Goal: Information Seeking & Learning: Check status

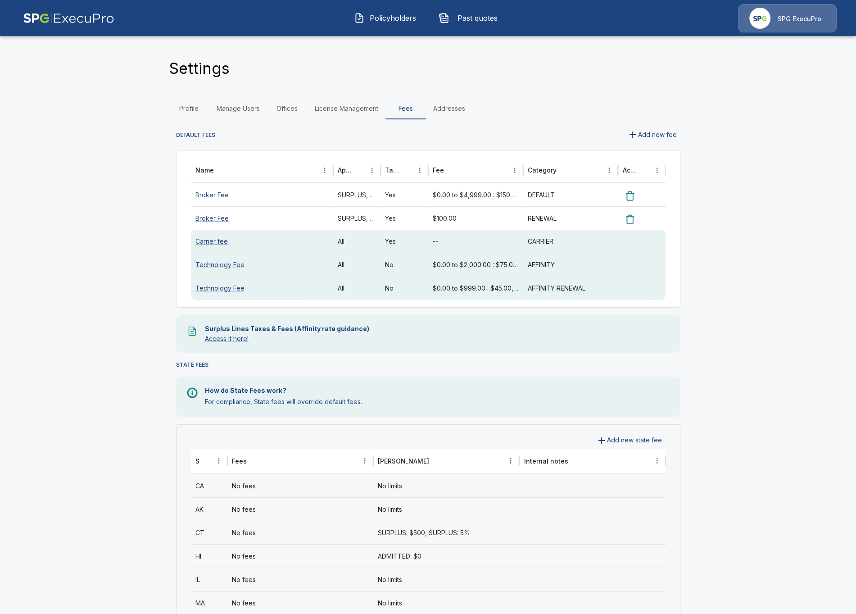
click at [393, 12] on button "Policyholders" at bounding box center [385, 17] width 77 height 23
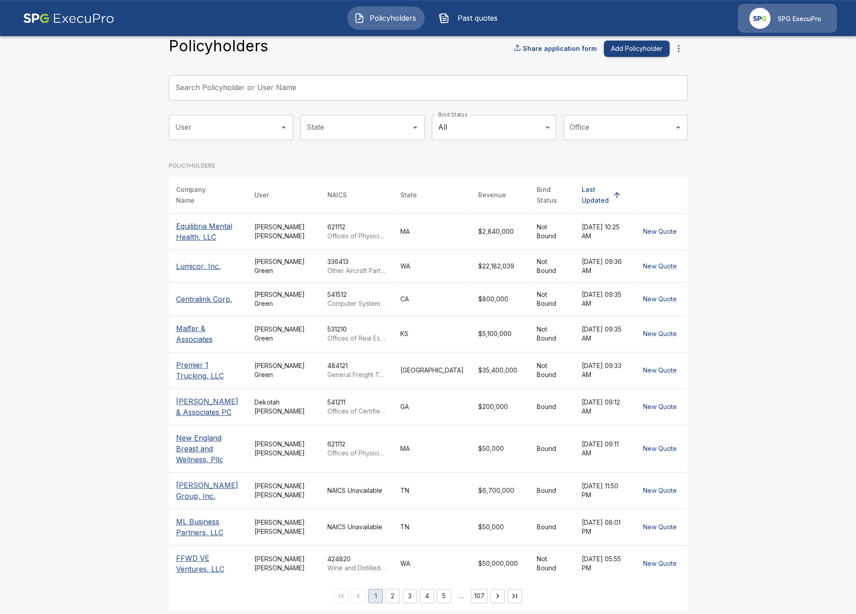
scroll to position [23, 0]
click at [86, 352] on main "Policyholders Share application form Add Policyholder Search Policyholder or Us…" at bounding box center [428, 298] width 856 height 643
click at [321, 495] on td "NAICS Unavailable" at bounding box center [356, 489] width 73 height 36
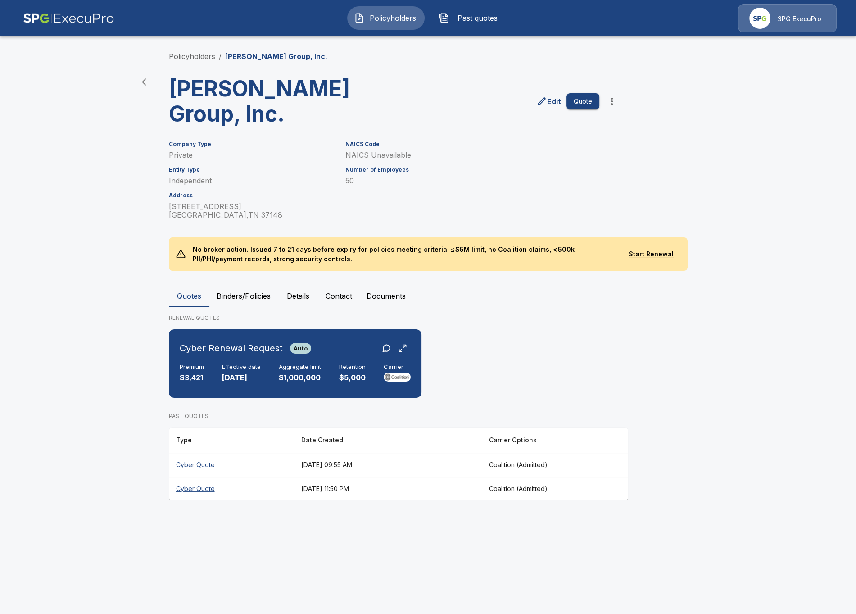
click at [117, 278] on main "Policyholders / Hodges Group, Inc. Hodges Group, Inc. Edit Quote Company Type P…" at bounding box center [428, 258] width 856 height 517
click at [298, 285] on button "Details" at bounding box center [298, 296] width 41 height 22
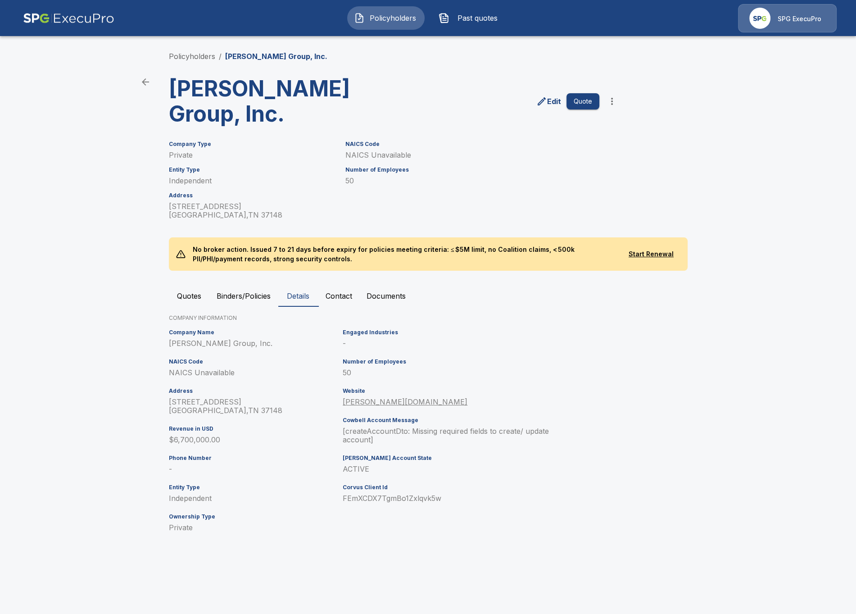
click at [195, 368] on p "NAICS Unavailable" at bounding box center [254, 372] width 171 height 9
drag, startPoint x: 352, startPoint y: 321, endPoint x: 343, endPoint y: 320, distance: 9.1
click at [343, 339] on p "-" at bounding box center [450, 343] width 214 height 9
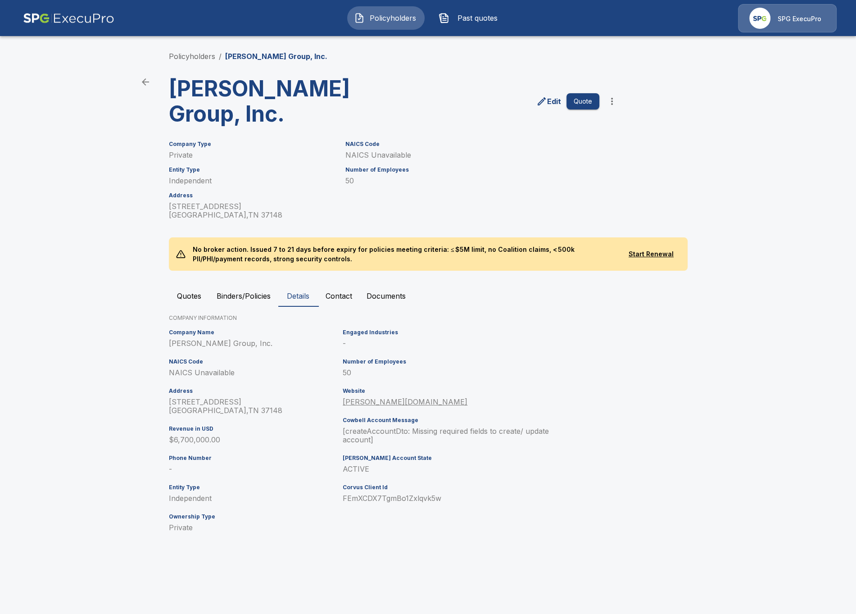
click at [356, 339] on p "-" at bounding box center [450, 343] width 214 height 9
click at [354, 339] on p "-" at bounding box center [450, 343] width 214 height 9
click at [186, 452] on div "Company Name Hodges Group, Inc. NAICS Code NAICS Unavailable Address 100 Main S…" at bounding box center [252, 434] width 174 height 217
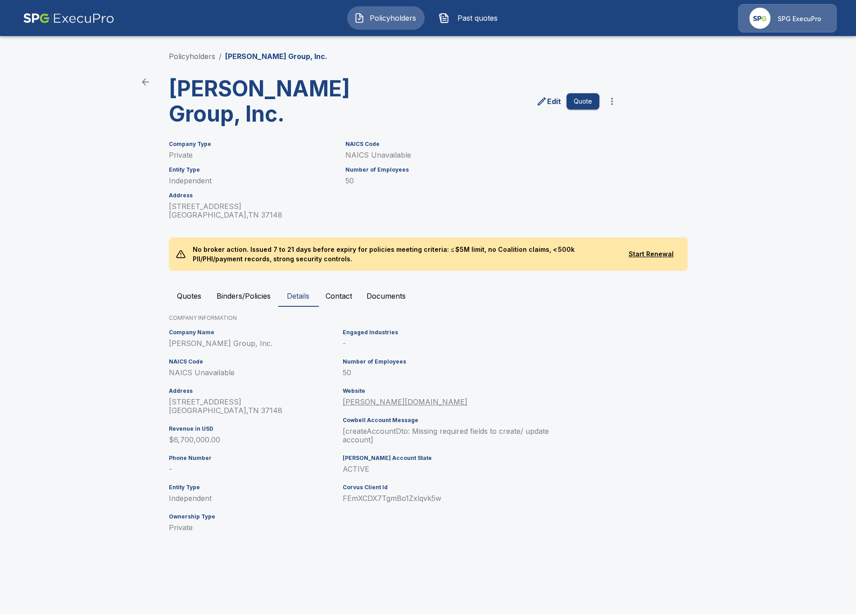
click at [178, 465] on p "-" at bounding box center [254, 469] width 171 height 9
click at [272, 465] on p "-" at bounding box center [254, 469] width 171 height 9
click at [75, 390] on main "Policyholders / Hodges Group, Inc. Hodges Group, Inc. Edit Quote Company Type P…" at bounding box center [428, 280] width 856 height 560
click at [204, 368] on p "NAICS Unavailable" at bounding box center [254, 372] width 171 height 9
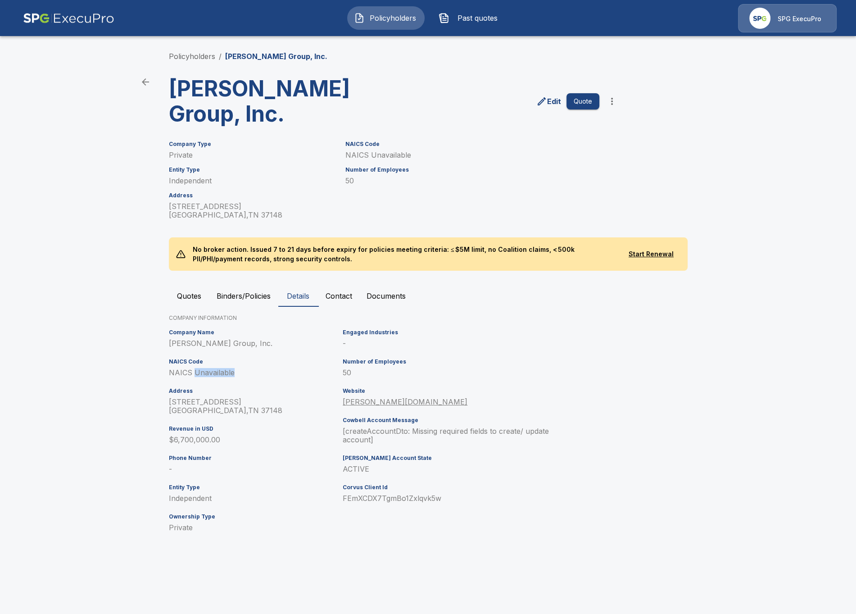
click at [204, 368] on p "NAICS Unavailable" at bounding box center [254, 372] width 171 height 9
click at [184, 59] on link "Policyholders" at bounding box center [192, 56] width 46 height 9
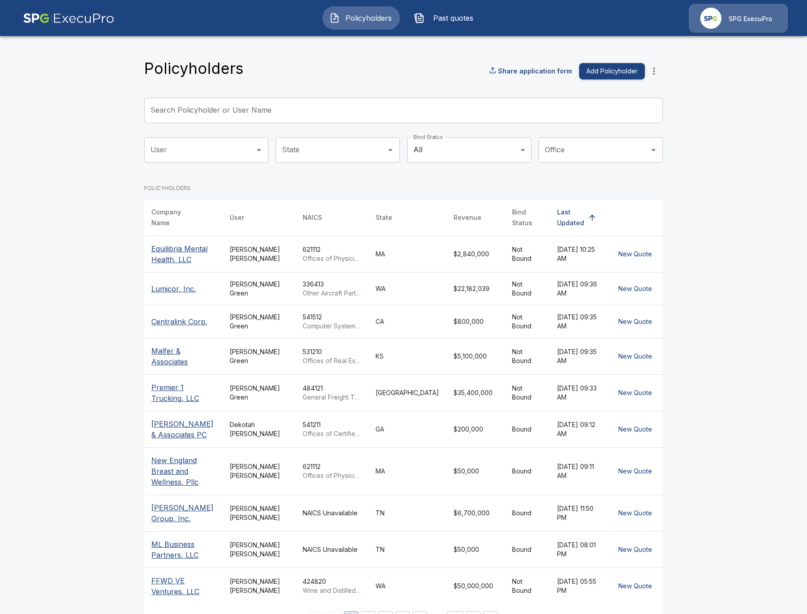
drag, startPoint x: 108, startPoint y: 159, endPoint x: 80, endPoint y: 161, distance: 28.0
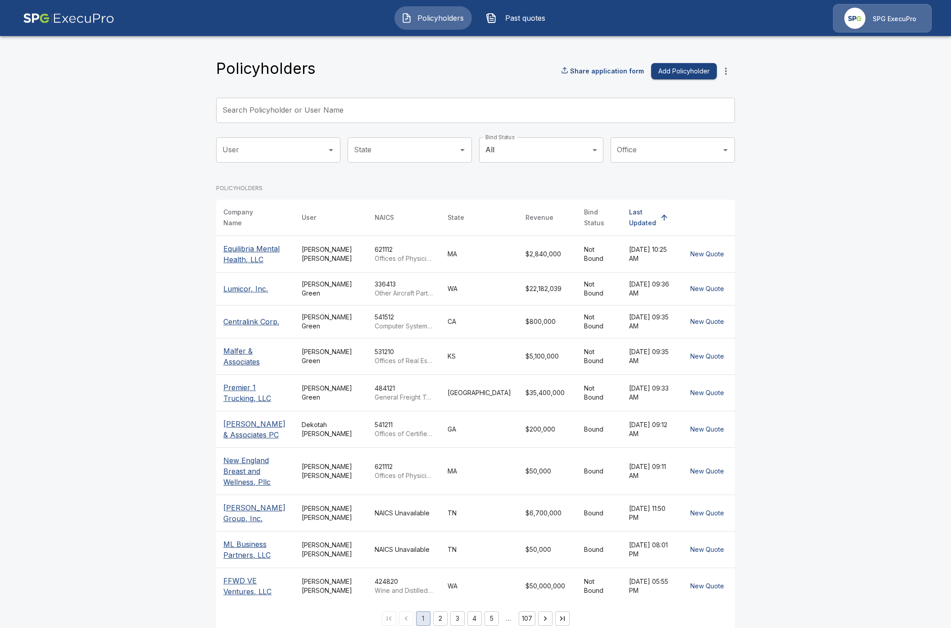
click at [136, 327] on main "Policyholders Share application form Add Policyholder Search Policyholder or Us…" at bounding box center [475, 321] width 951 height 643
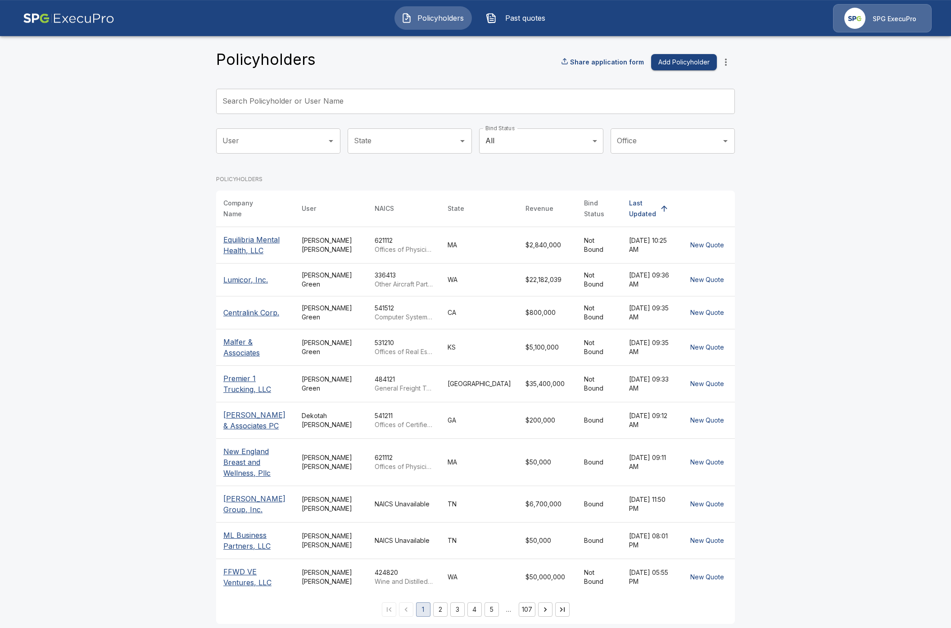
scroll to position [9, 0]
click at [341, 502] on td "[PERSON_NAME]" at bounding box center [330, 503] width 73 height 36
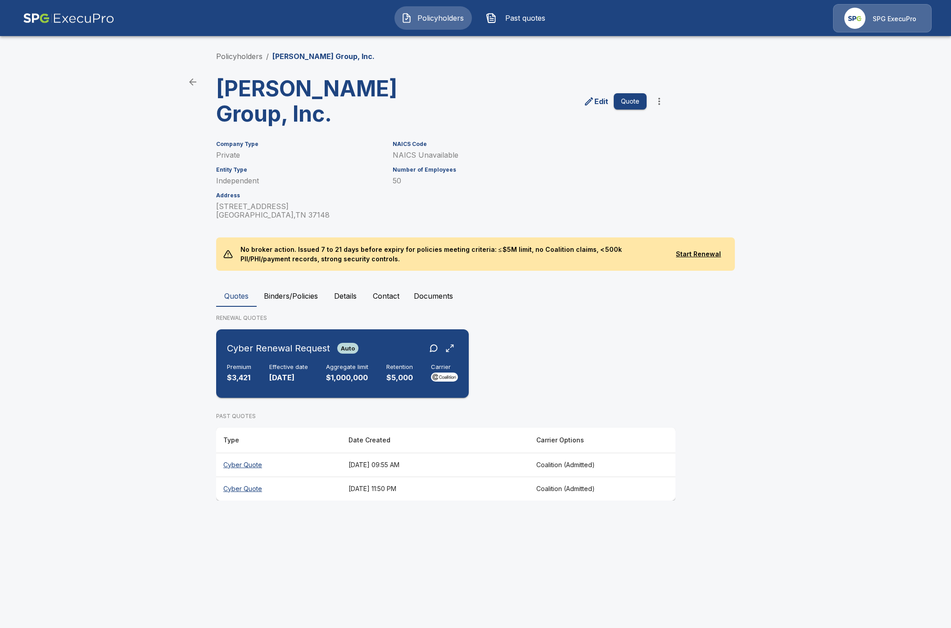
click at [294, 367] on div "Cyber Renewal Request Auto Premium $3,421 Effective date [DATE] Aggregate limit…" at bounding box center [342, 363] width 245 height 61
click at [525, 24] on button "Past quotes" at bounding box center [517, 17] width 77 height 23
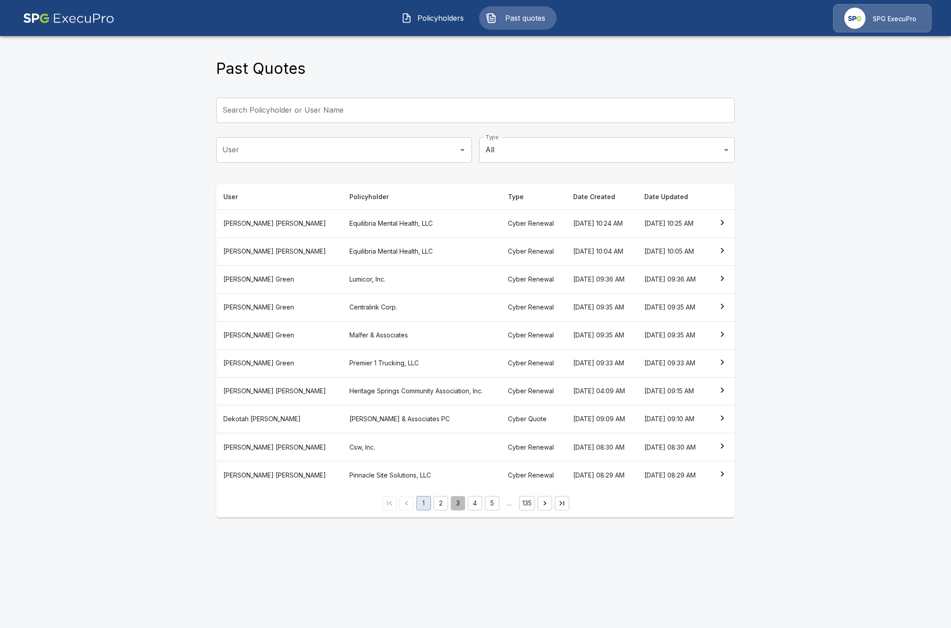
click at [459, 510] on button "3" at bounding box center [458, 503] width 14 height 14
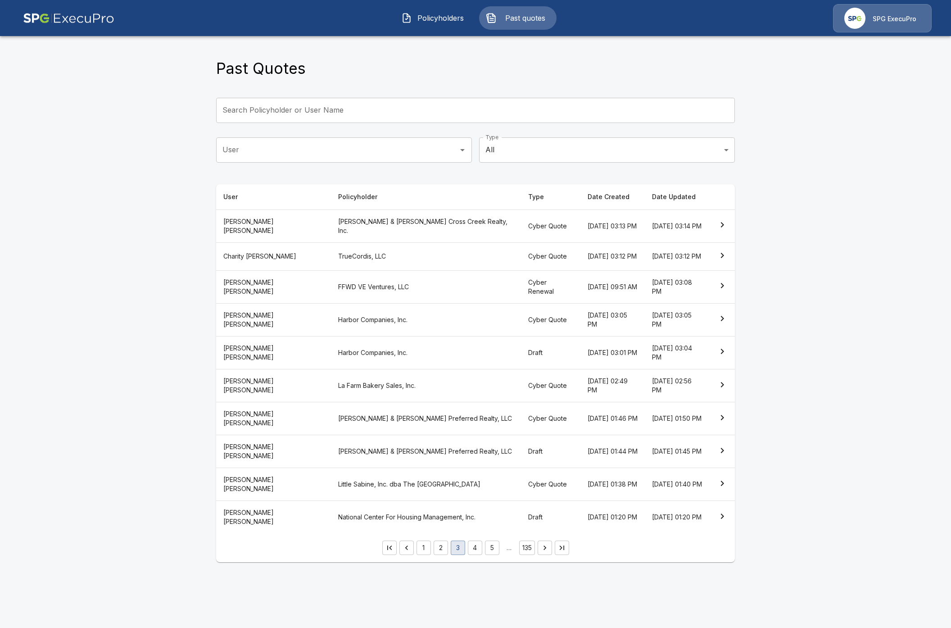
click at [386, 297] on th "FFWD VE Ventures, LLC" at bounding box center [426, 286] width 190 height 33
click at [417, 496] on th "Little Sabine, Inc. dba The Pensacola Beach Resort" at bounding box center [426, 484] width 190 height 33
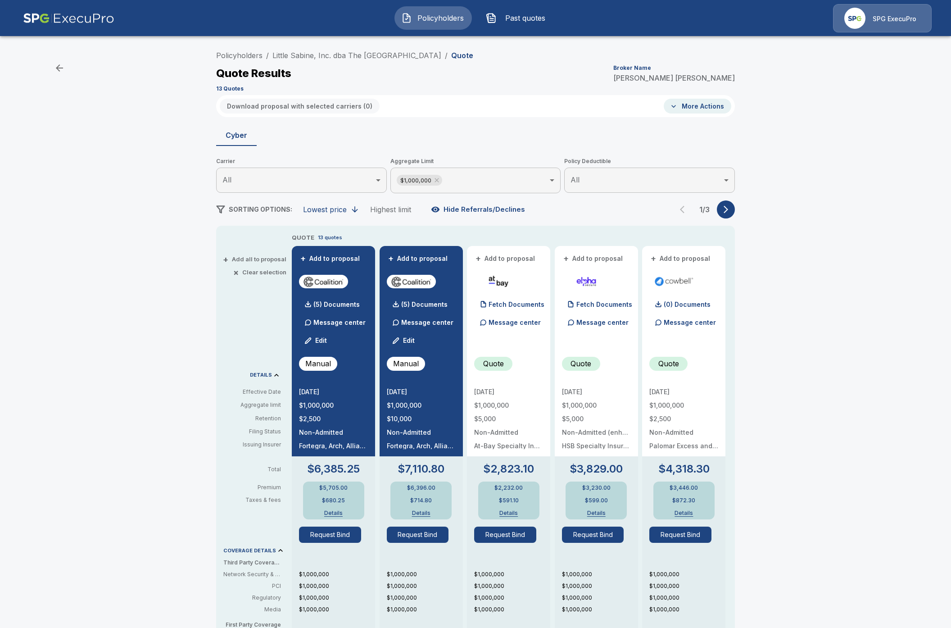
drag, startPoint x: 179, startPoint y: 313, endPoint x: 126, endPoint y: 64, distance: 255.0
click at [178, 312] on div "Policyholders / Little Sabine, Inc. dba The Pensacola Beach Resort / Quote Quot…" at bounding box center [475, 473] width 951 height 861
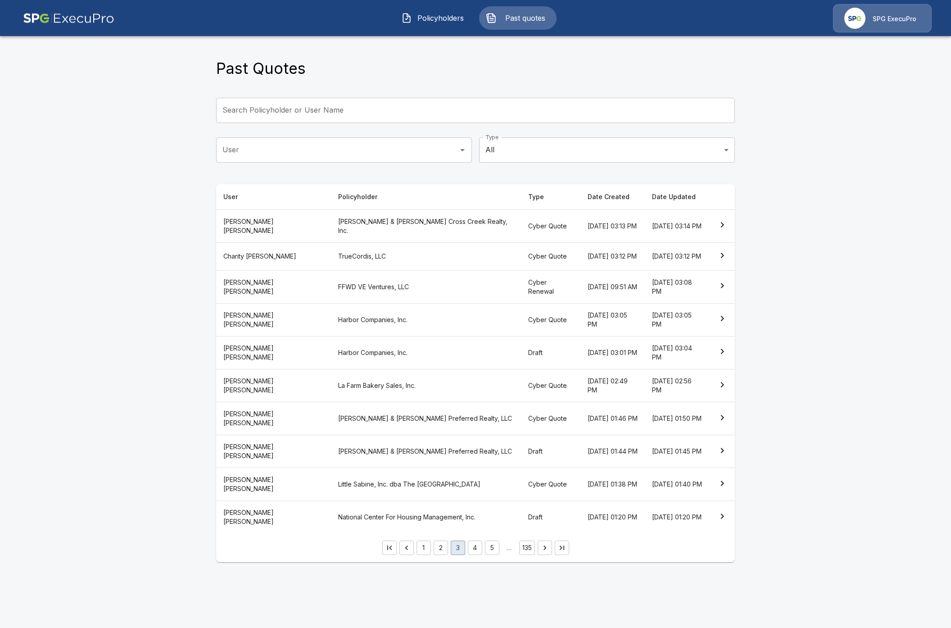
click at [149, 573] on html "Policyholders Past quotes SPG ExecuPro Past Quotes Search Policyholder or User …" at bounding box center [475, 286] width 951 height 573
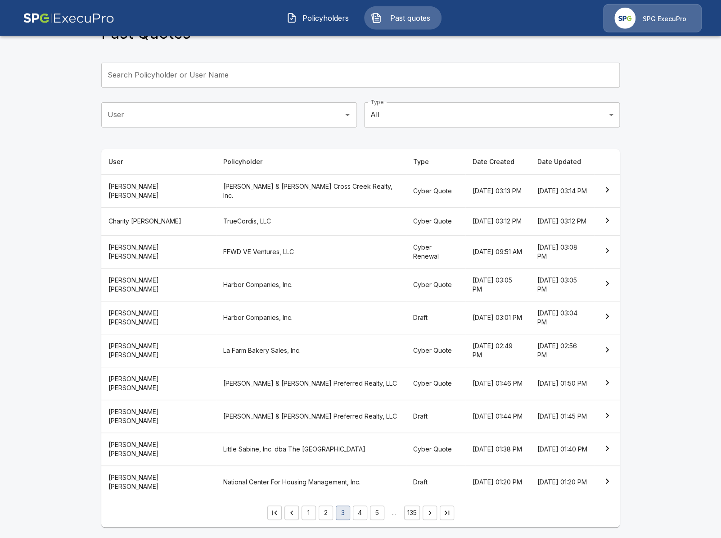
scroll to position [39, 0]
click at [62, 349] on main "Past Quotes Search Policyholder or User Name Search Policyholder or User Name U…" at bounding box center [360, 251] width 721 height 573
click at [325, 512] on button "2" at bounding box center [326, 512] width 14 height 14
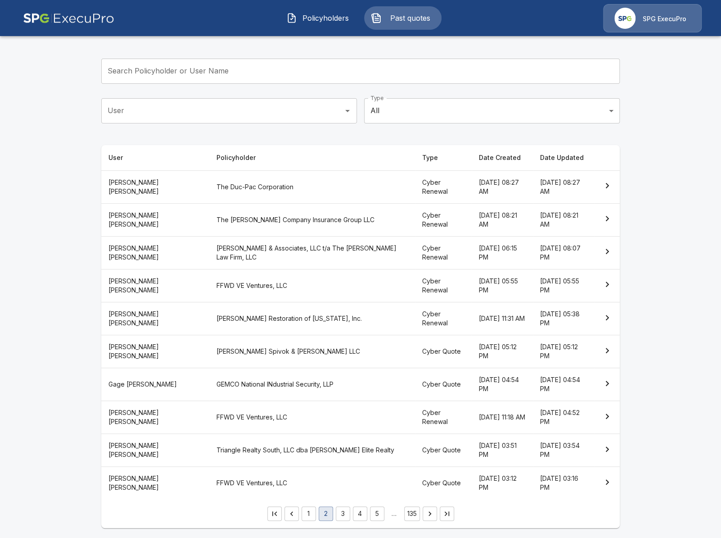
click at [276, 192] on th "The Duc-Pac Corporation" at bounding box center [312, 186] width 206 height 33
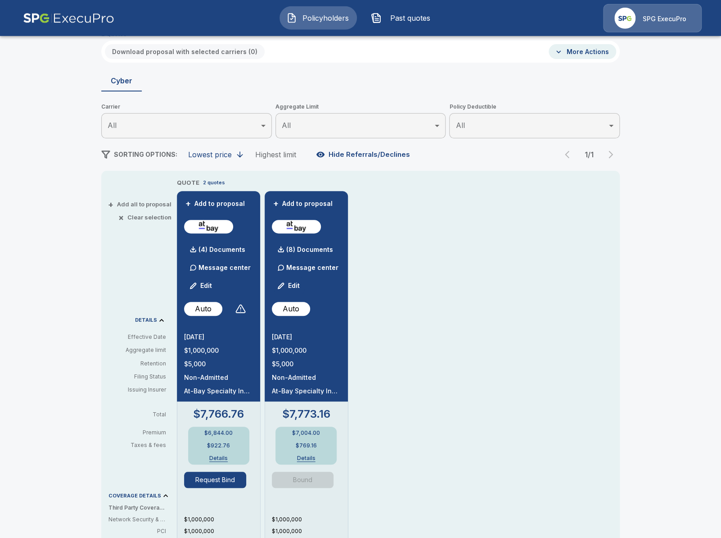
scroll to position [52, 0]
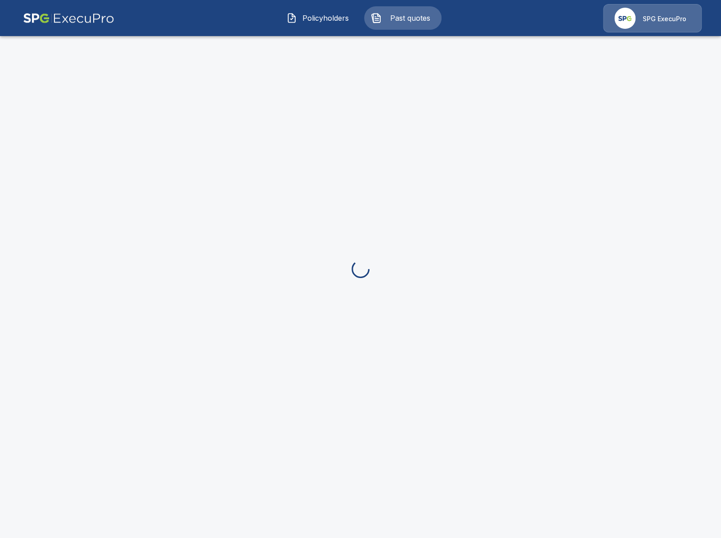
scroll to position [34, 0]
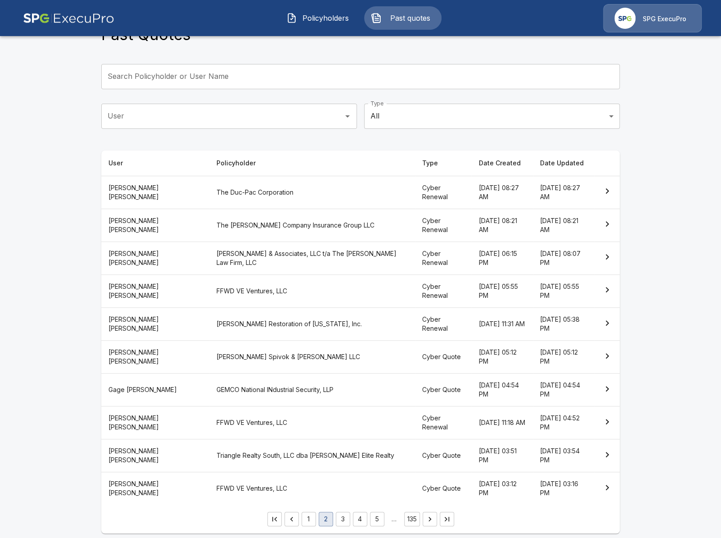
click at [288, 291] on th "FFWD VE Ventures, LLC" at bounding box center [312, 290] width 206 height 33
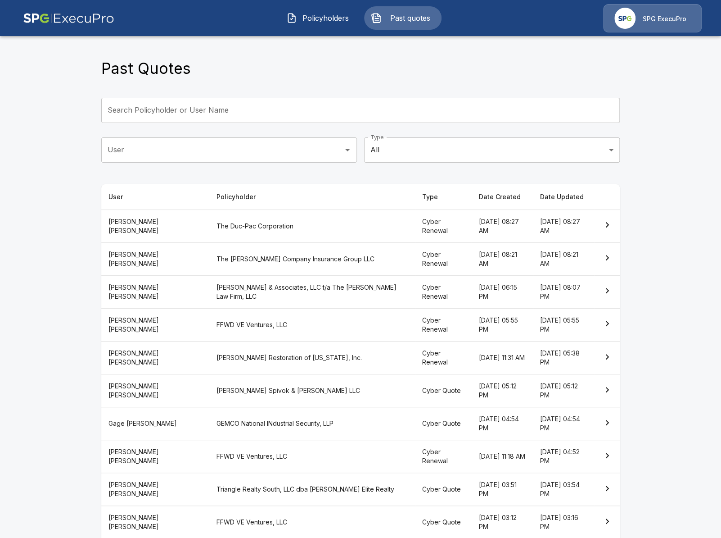
click at [300, 294] on th "Mervis & Associates, LLC t/a The Mervis Law Firm, LLC" at bounding box center [312, 291] width 206 height 33
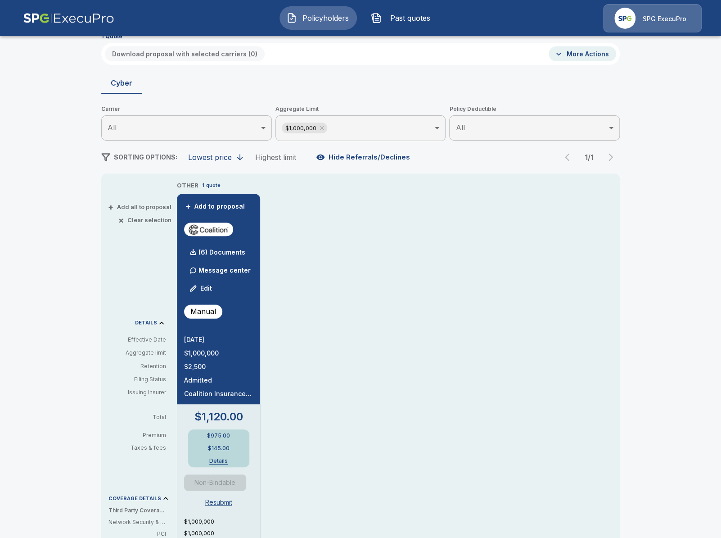
scroll to position [52, 0]
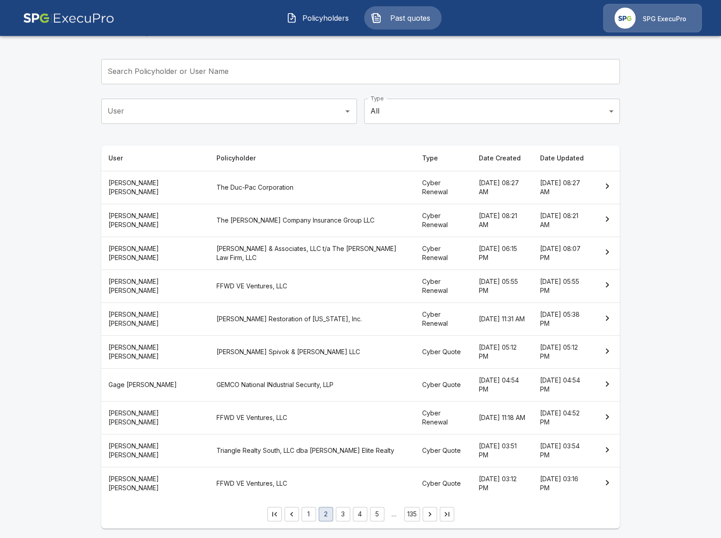
scroll to position [39, 0]
click at [287, 231] on th "The Coyle Company Insurance Group LLC" at bounding box center [312, 219] width 206 height 33
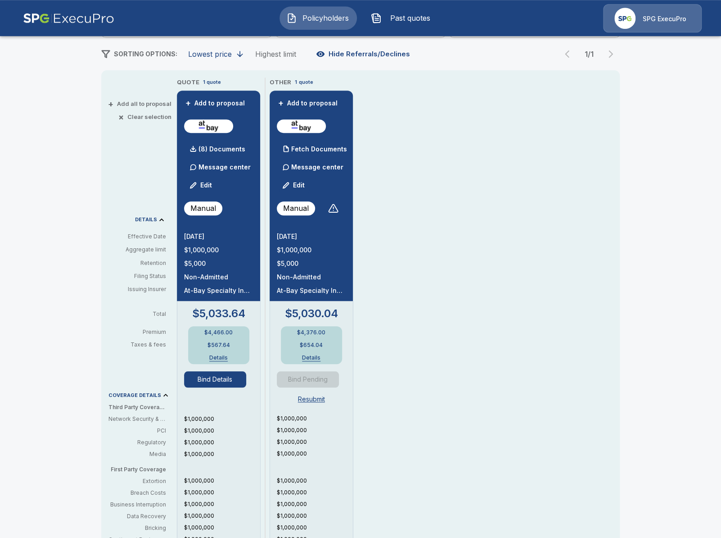
scroll to position [155, 0]
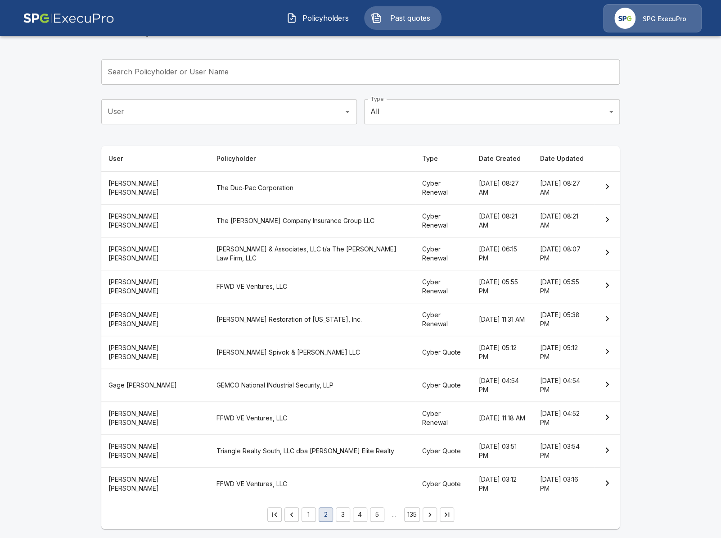
scroll to position [39, 0]
click at [290, 192] on th "The Duc-Pac Corporation" at bounding box center [312, 186] width 206 height 33
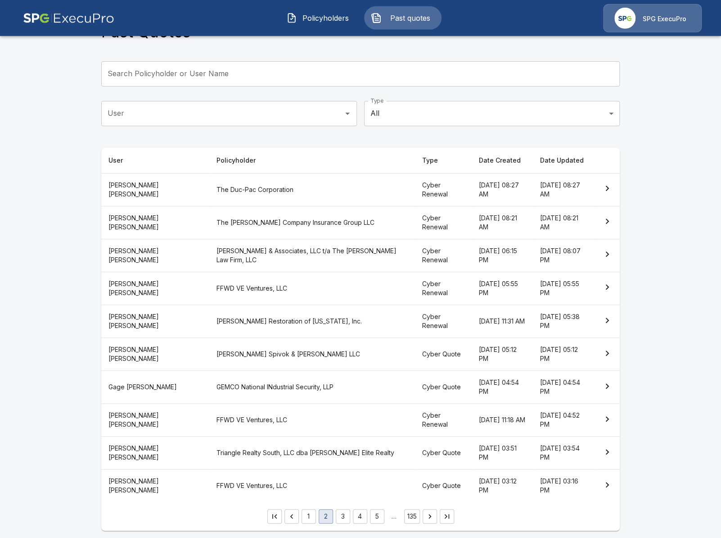
scroll to position [39, 0]
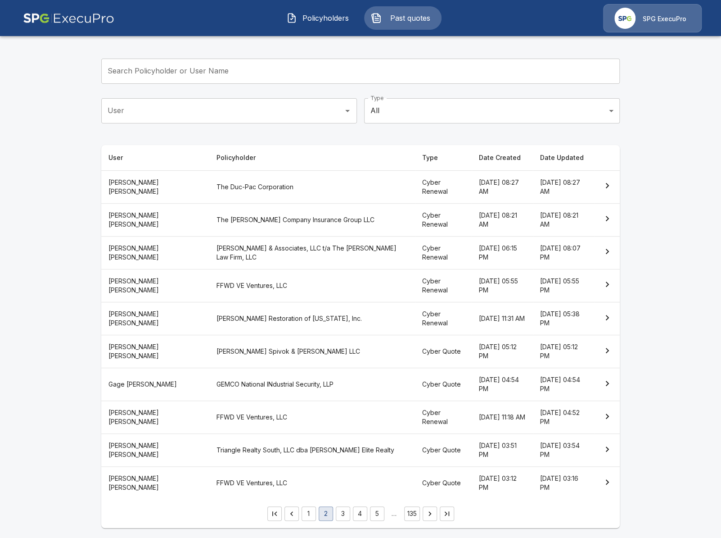
click at [307, 512] on button "1" at bounding box center [309, 513] width 14 height 14
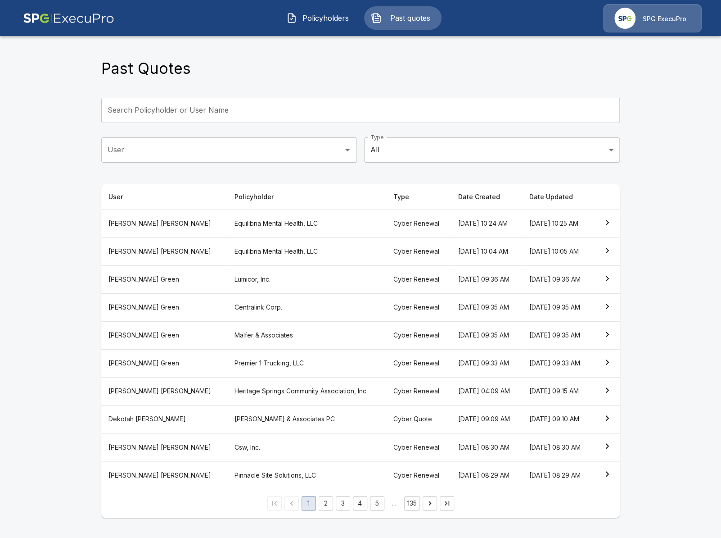
click at [84, 280] on main "Past Quotes Search Policyholder or User Name Search Policyholder or User Name U…" at bounding box center [360, 264] width 721 height 528
click at [290, 293] on th "Centralink Corp." at bounding box center [306, 307] width 159 height 28
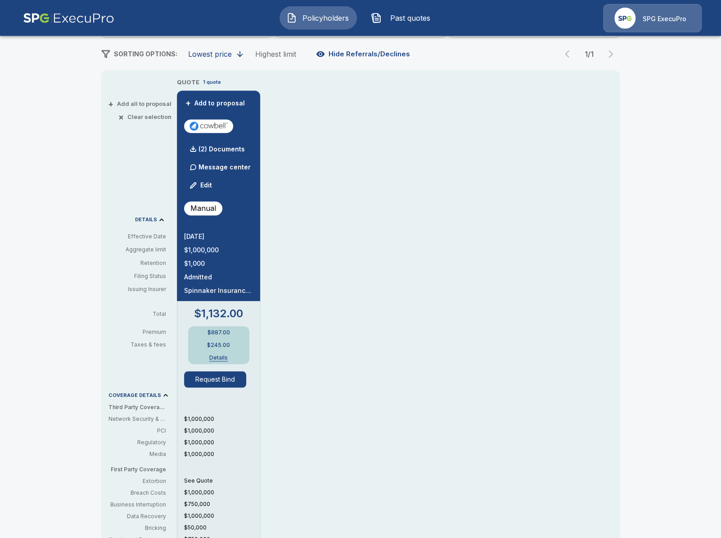
scroll to position [155, 0]
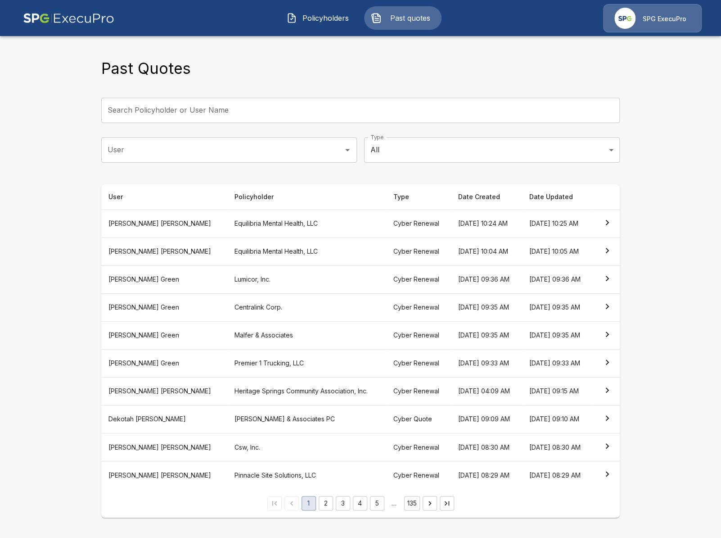
click at [270, 326] on th "Malfer & Associates" at bounding box center [306, 335] width 159 height 28
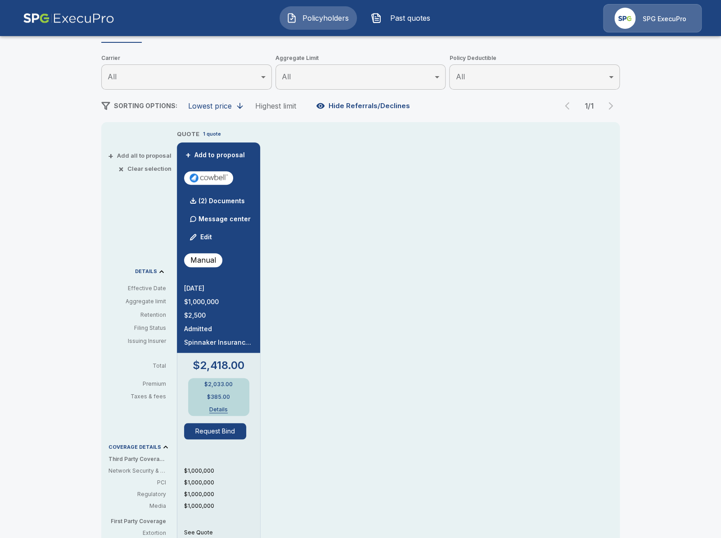
scroll to position [104, 0]
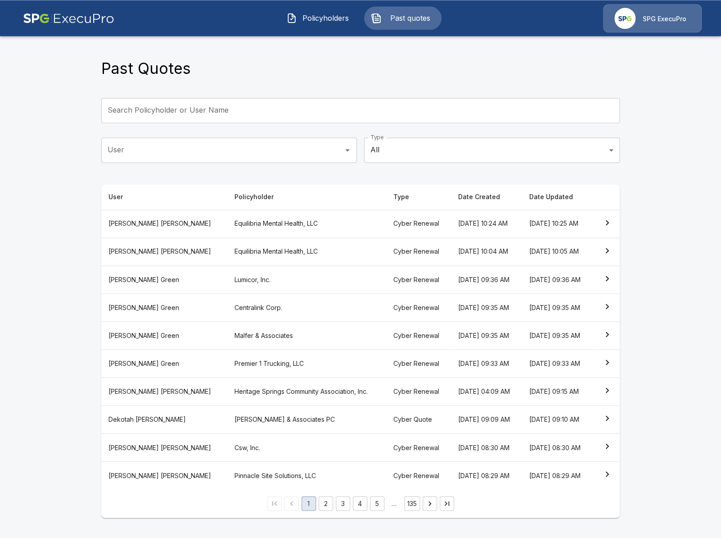
scroll to position [39, 0]
click at [279, 483] on th "Pinnacle Site Solutions, LLC" at bounding box center [306, 475] width 159 height 28
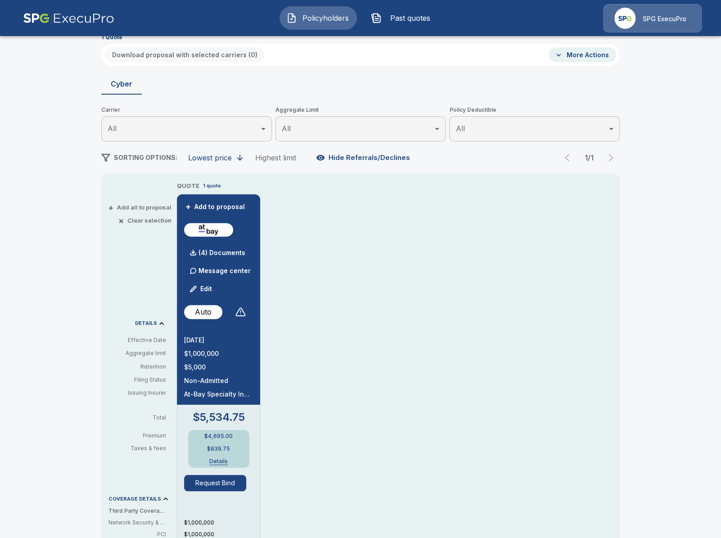
scroll to position [52, 0]
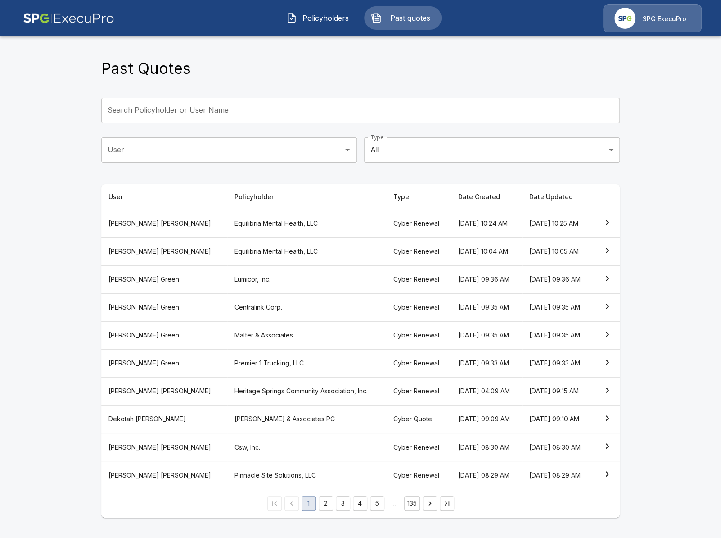
scroll to position [39, 0]
click at [253, 421] on th "[PERSON_NAME] & Associates PC" at bounding box center [306, 419] width 159 height 28
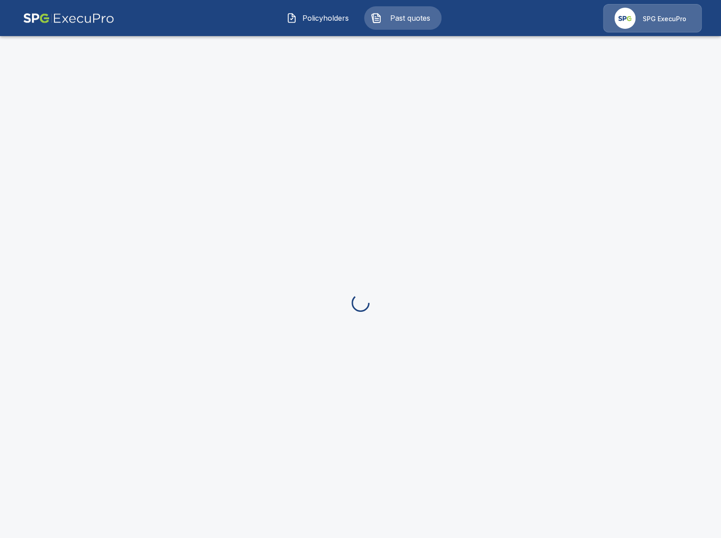
scroll to position [34, 0]
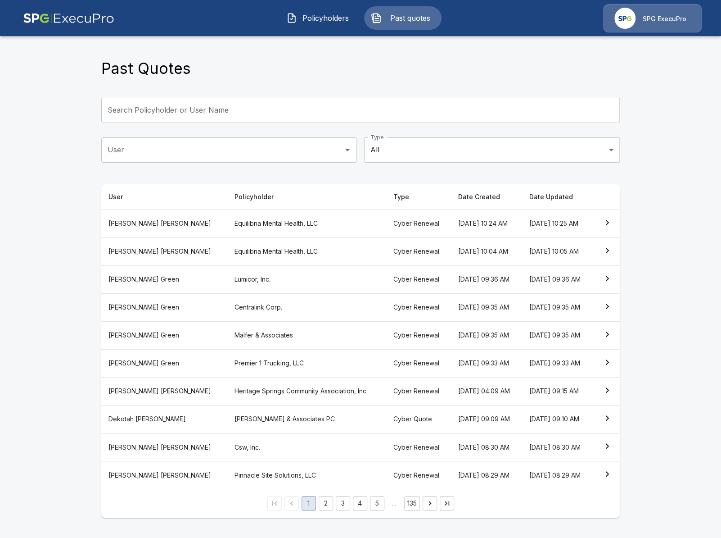
click at [78, 328] on main "Past Quotes Search Policyholder or User Name Search Policyholder or User Name U…" at bounding box center [360, 264] width 721 height 528
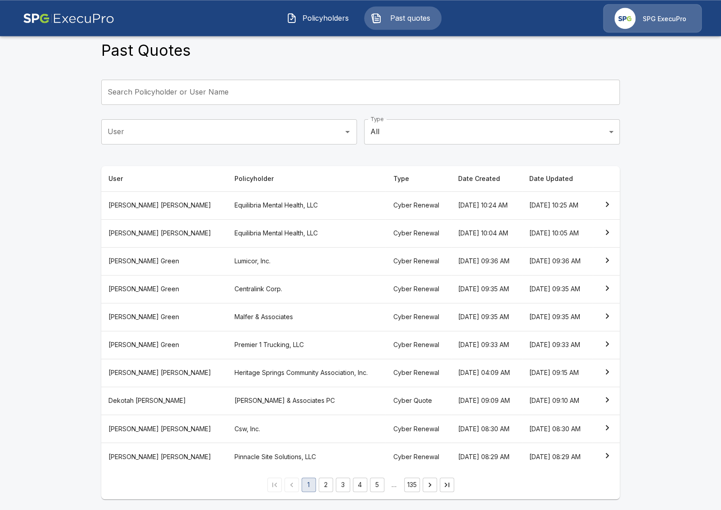
scroll to position [67, 0]
click at [260, 430] on th "Csw, Inc." at bounding box center [306, 429] width 159 height 28
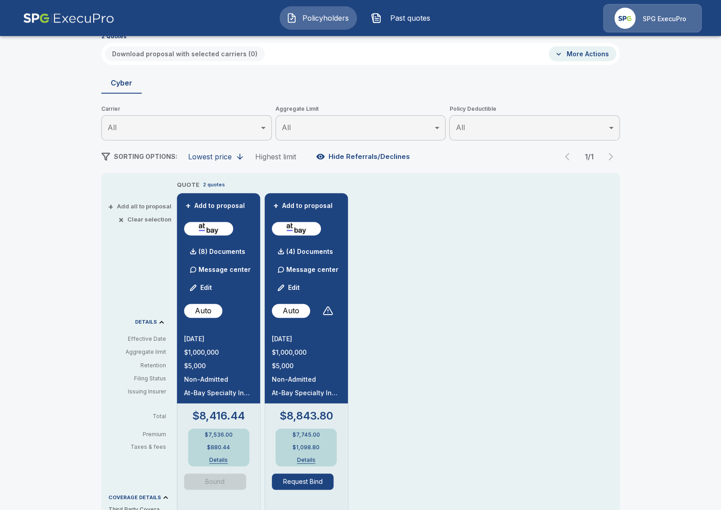
scroll to position [52, 0]
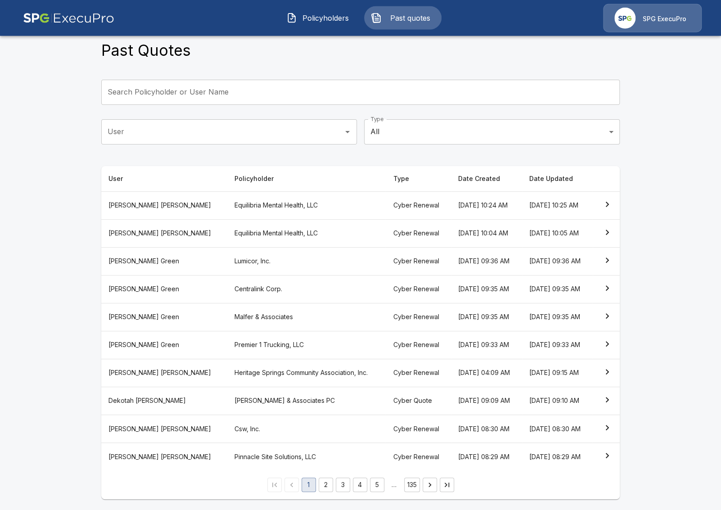
scroll to position [67, 0]
click at [329, 487] on button "2" at bounding box center [326, 485] width 14 height 14
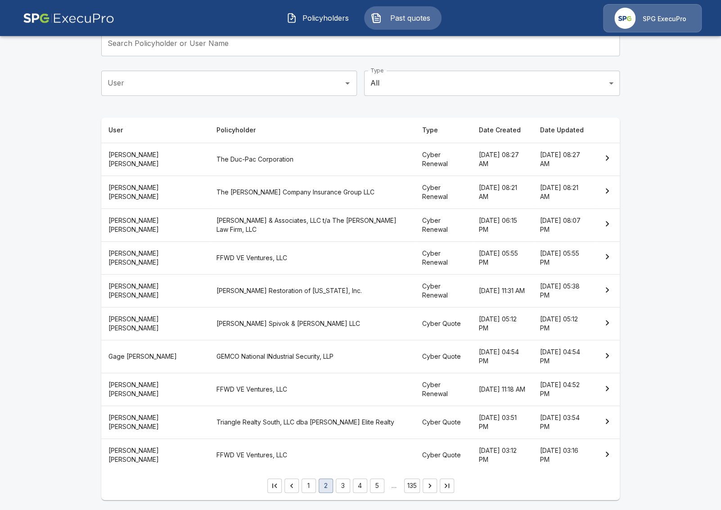
click at [58, 73] on main "Past Quotes Search Policyholder or User Name Search Policyholder or User Name U…" at bounding box center [360, 222] width 721 height 578
click at [638, 14] on div "SPG ExecuPro" at bounding box center [652, 18] width 99 height 28
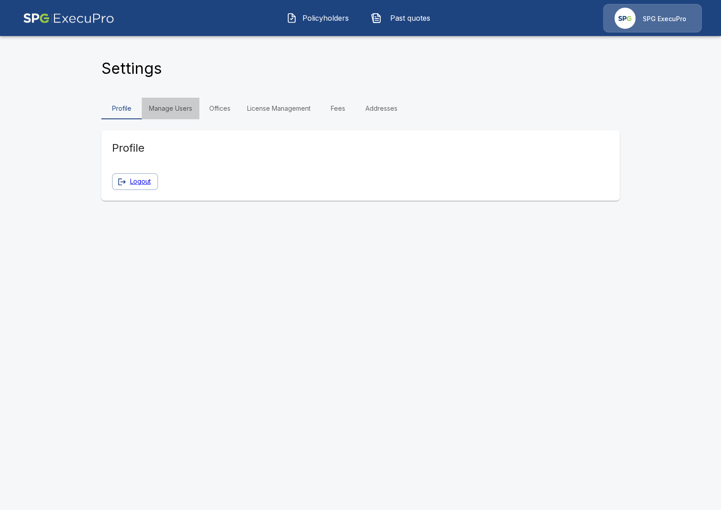
click at [174, 105] on link "Manage Users" at bounding box center [171, 109] width 58 height 22
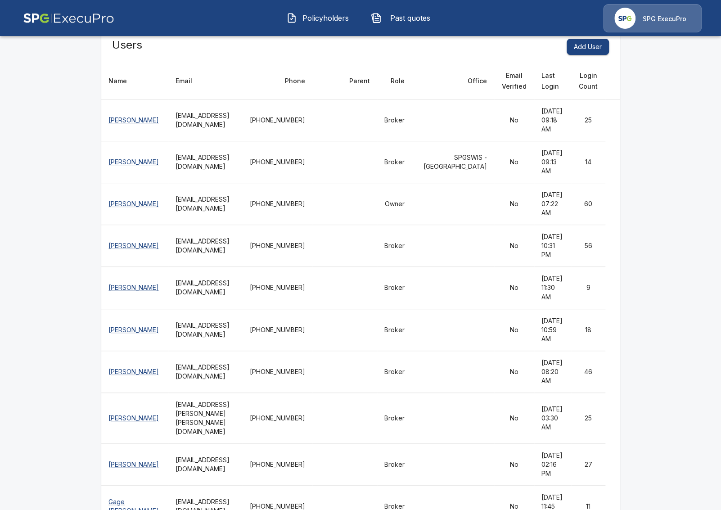
scroll to position [104, 0]
click at [312, 202] on td "770-618-4943" at bounding box center [278, 204] width 70 height 42
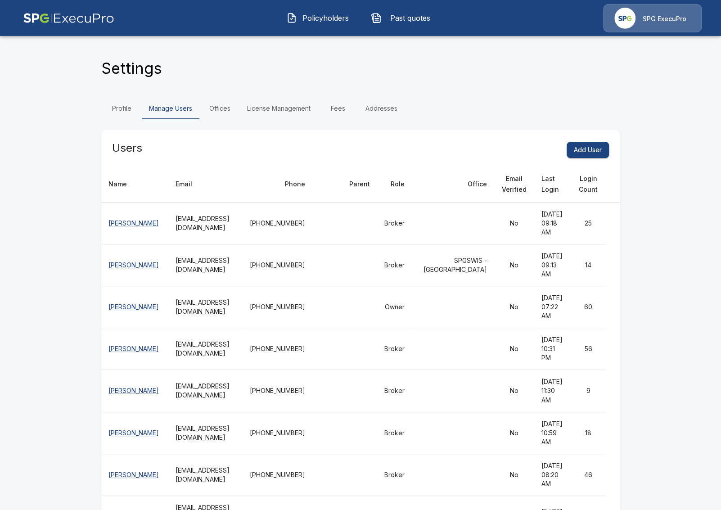
scroll to position [0, 0]
click at [391, 13] on span "Past quotes" at bounding box center [410, 18] width 50 height 11
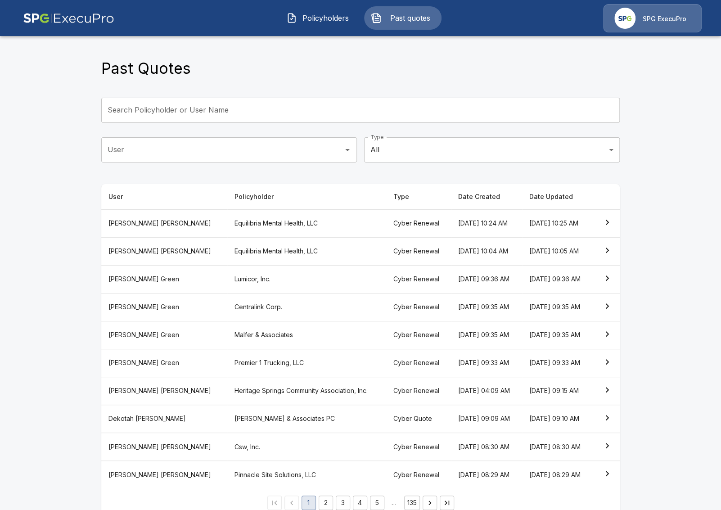
click at [336, 28] on button "Policyholders" at bounding box center [318, 17] width 77 height 23
